Goal: Transaction & Acquisition: Purchase product/service

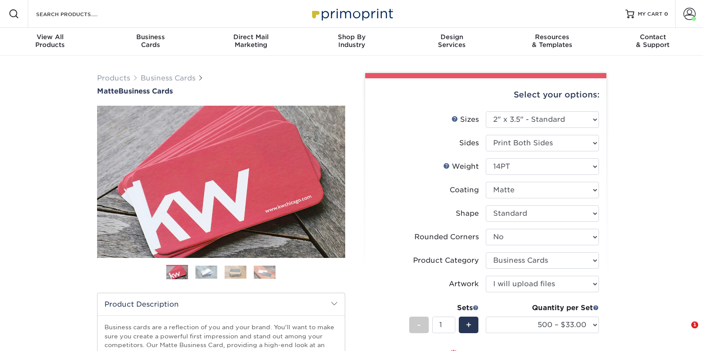
select select "2.00x3.50"
select select "0"
select select "3b5148f1-0588-4f88-a218-97bcfdce65c1"
select select "upload"
select select "500 – $33.00"
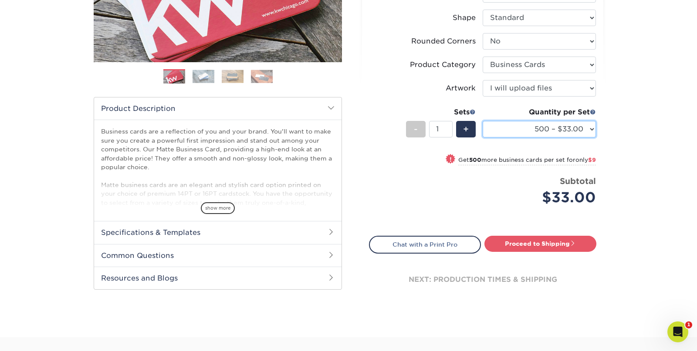
scroll to position [202, 0]
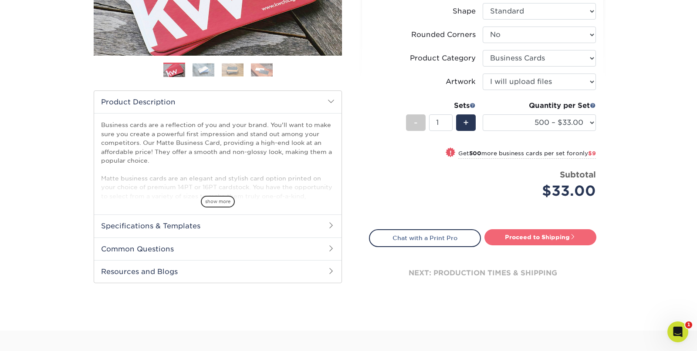
click at [536, 235] on link "Proceed to Shipping" at bounding box center [540, 237] width 112 height 16
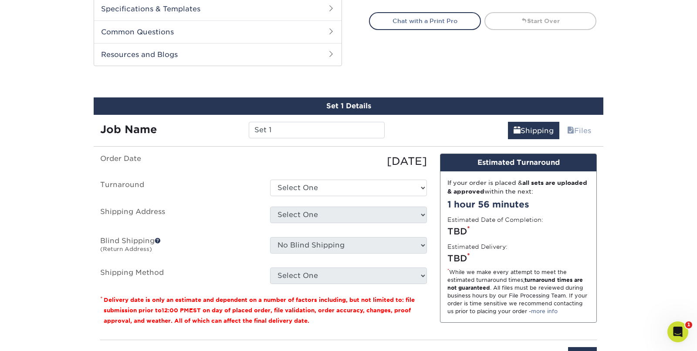
scroll to position [455, 0]
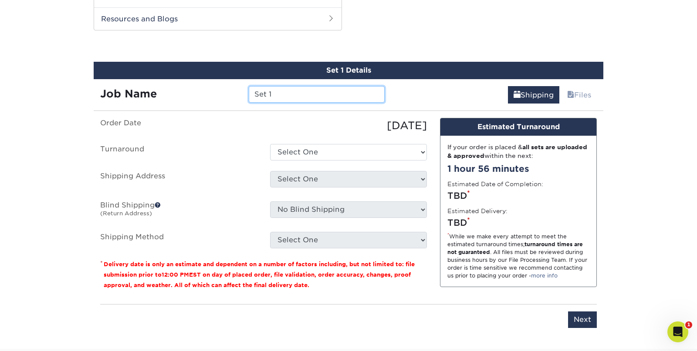
drag, startPoint x: 348, startPoint y: 93, endPoint x: 205, endPoint y: 99, distance: 143.8
click at [205, 99] on div "Job Name Set 1" at bounding box center [242, 94] width 297 height 17
type input "S"
type input "[DATE] [PERSON_NAME] - [GEOGRAPHIC_DATA]"
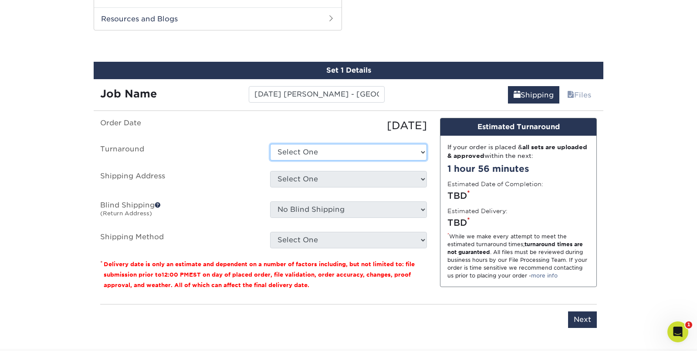
click at [347, 146] on select "Select One 2-4 Business Days 2 Day Next Business Day" at bounding box center [348, 152] width 157 height 17
select select "4593e6bc-33d2-4cf1-a66b-d77e9d82a3cc"
click at [270, 144] on select "Select One 2-4 Business Days 2 Day Next Business Day" at bounding box center [348, 152] width 157 height 17
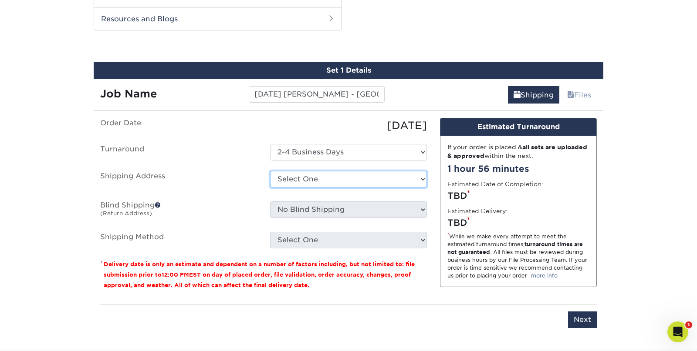
click at [357, 180] on select "Select One Business Cards - Leanne King Carolina Caring Carolina Caring Carolin…" at bounding box center [348, 179] width 157 height 17
select select "139857"
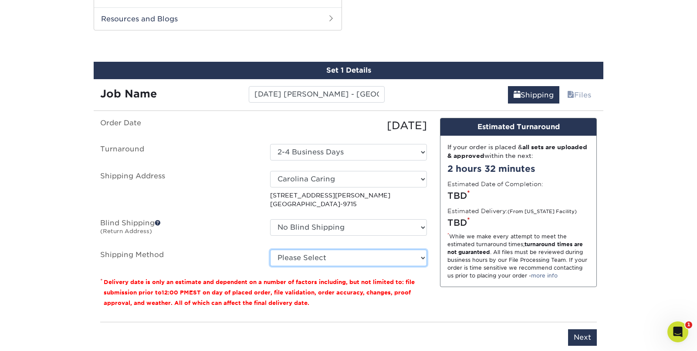
click at [349, 256] on select "Please Select Ground Shipping (+$8.96) 3 Day Shipping Service (+$15.33) 2 Day A…" at bounding box center [348, 258] width 157 height 17
select select "03"
click at [270, 250] on select "Please Select Ground Shipping (+$8.96) 3 Day Shipping Service (+$15.33) 2 Day A…" at bounding box center [348, 258] width 157 height 17
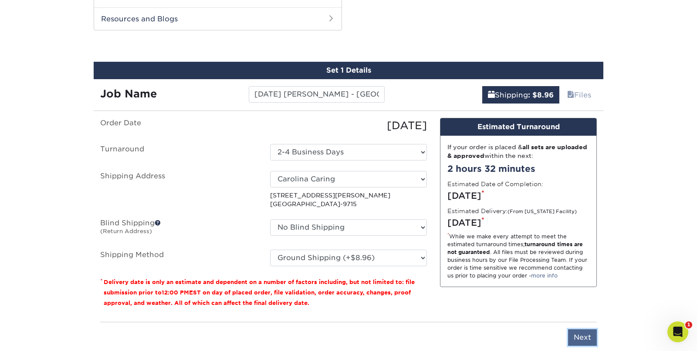
click at [584, 337] on input "Next" at bounding box center [582, 338] width 29 height 17
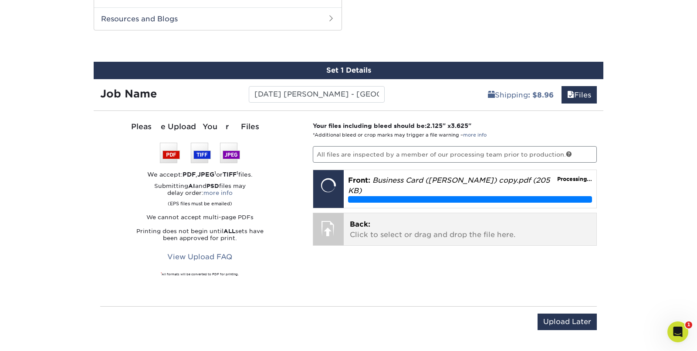
click at [377, 222] on p "Back: Click to select or drag and drop the file here." at bounding box center [470, 229] width 241 height 21
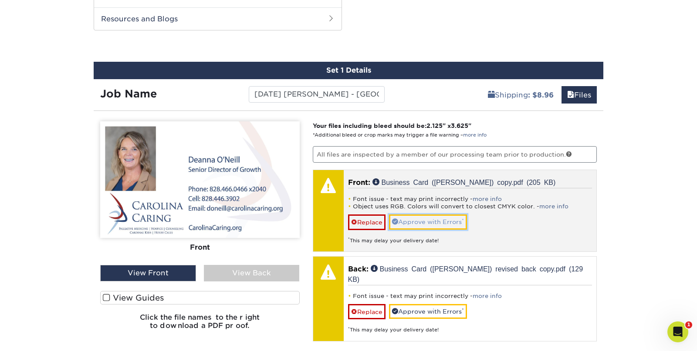
click at [435, 220] on link "Approve with Errors *" at bounding box center [428, 222] width 78 height 15
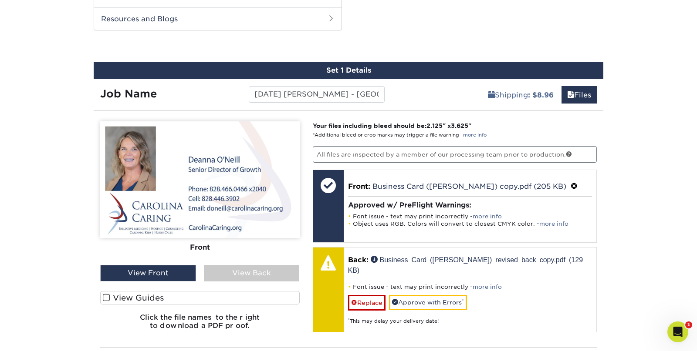
click at [232, 275] on div "View Back" at bounding box center [252, 273] width 96 height 17
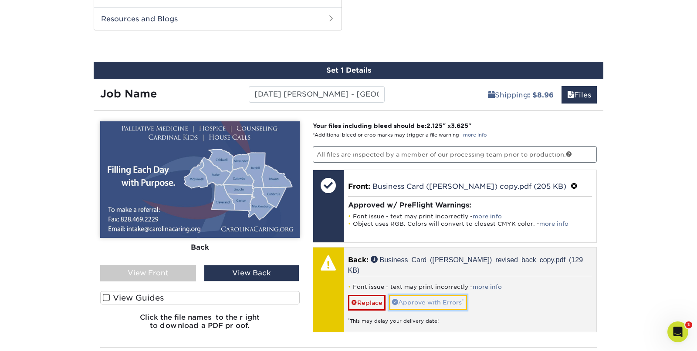
click at [424, 295] on link "Approve with Errors *" at bounding box center [428, 302] width 78 height 15
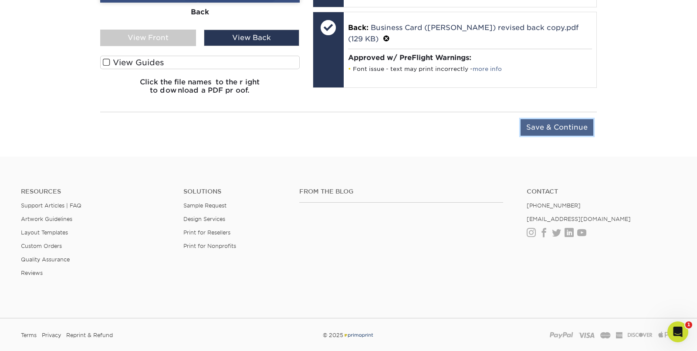
click at [546, 124] on input "Save & Continue" at bounding box center [556, 127] width 73 height 17
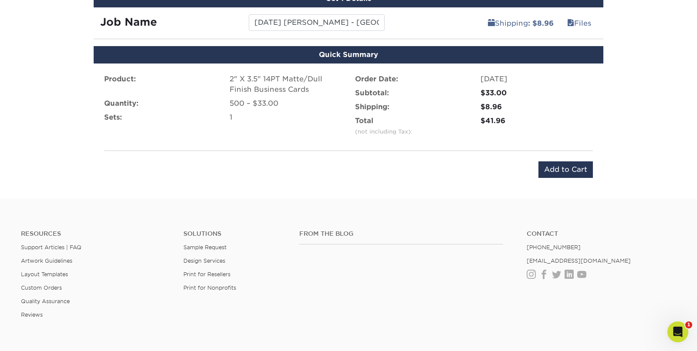
scroll to position [455, 0]
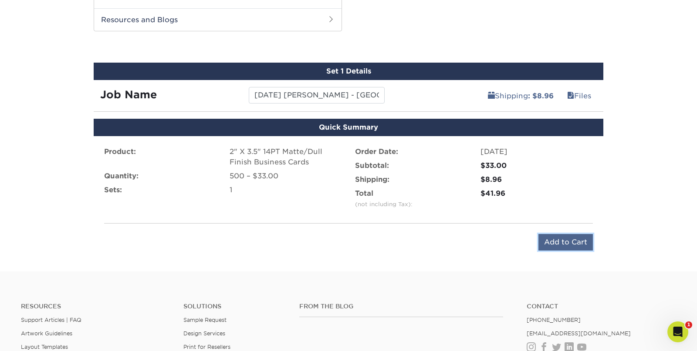
click at [571, 236] on input "Add to Cart" at bounding box center [565, 242] width 54 height 17
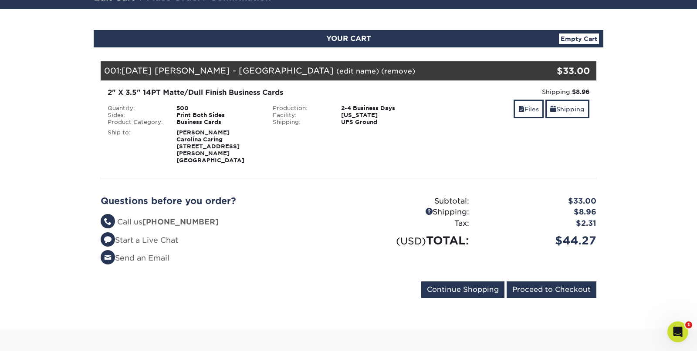
scroll to position [73, 0]
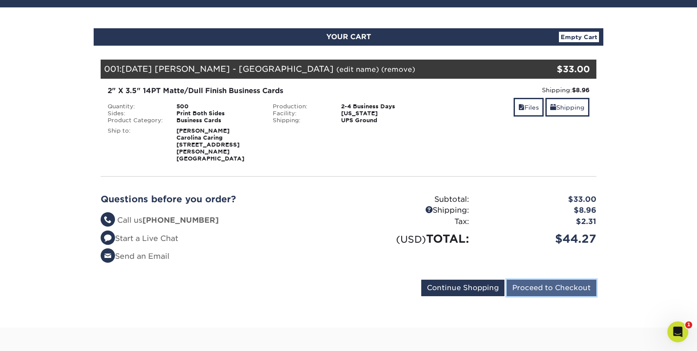
click at [545, 280] on input "Proceed to Checkout" at bounding box center [551, 288] width 90 height 17
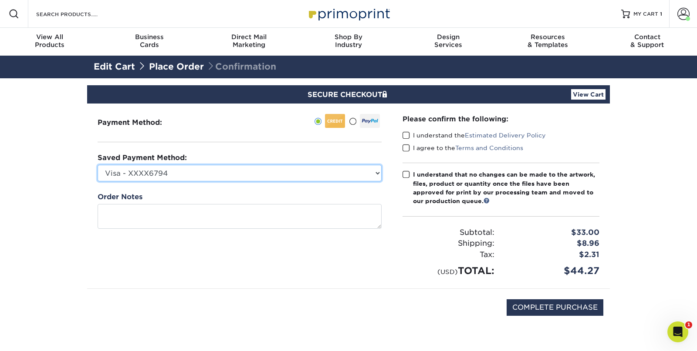
click at [282, 176] on select "Visa - XXXX6794 Visa - XXXX7081 Visa - XXXX2172 Visa - XXXX1584 Visa - XXXX7084…" at bounding box center [240, 173] width 284 height 17
click at [98, 165] on select "Visa - XXXX6794 Visa - XXXX7081 Visa - XXXX2172 Visa - XXXX1584 Visa - XXXX7084…" at bounding box center [240, 173] width 284 height 17
click at [301, 168] on select "Visa - XXXX6794 Visa - XXXX7081 Visa - XXXX2172 Visa - XXXX1584 Visa - XXXX7084…" at bounding box center [240, 173] width 284 height 17
select select "69163"
click at [98, 165] on select "Visa - XXXX6794 Visa - XXXX7081 Visa - XXXX2172 Visa - XXXX1584 Visa - XXXX7084…" at bounding box center [240, 173] width 284 height 17
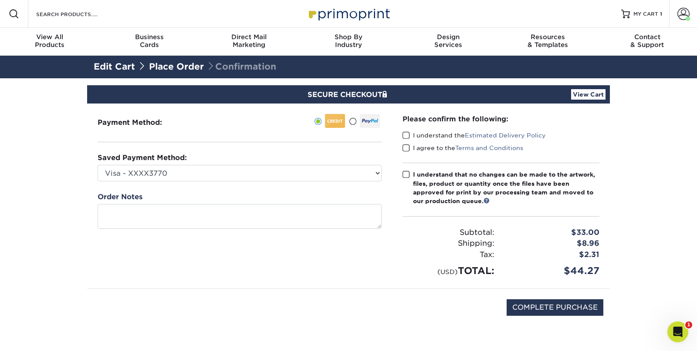
click at [404, 133] on span at bounding box center [405, 135] width 7 height 8
click at [0, 0] on input "I understand the Estimated Delivery Policy" at bounding box center [0, 0] width 0 height 0
click at [403, 149] on span at bounding box center [405, 148] width 7 height 8
click at [0, 0] on input "I agree to the Terms and Conditions" at bounding box center [0, 0] width 0 height 0
click at [406, 171] on span at bounding box center [405, 175] width 7 height 8
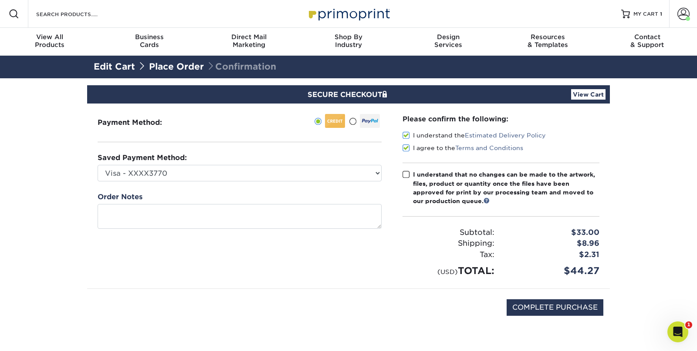
click at [0, 0] on input "I understand that no changes can be made to the artwork, files, product or quan…" at bounding box center [0, 0] width 0 height 0
click at [541, 302] on input "COMPLETE PURCHASE" at bounding box center [554, 308] width 97 height 17
type input "PROCESSING, PLEASE WAIT..."
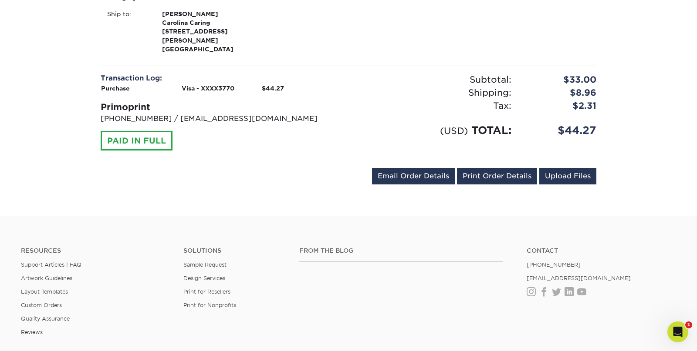
scroll to position [425, 0]
